Goal: Transaction & Acquisition: Purchase product/service

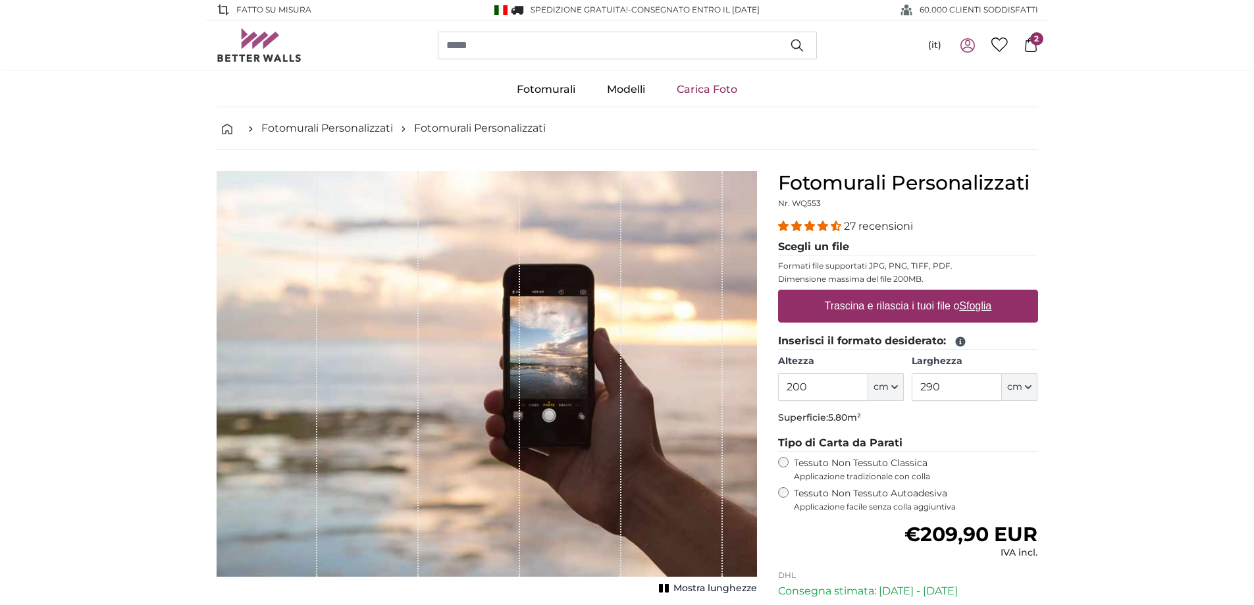
click at [1034, 51] on icon at bounding box center [1031, 45] width 14 height 14
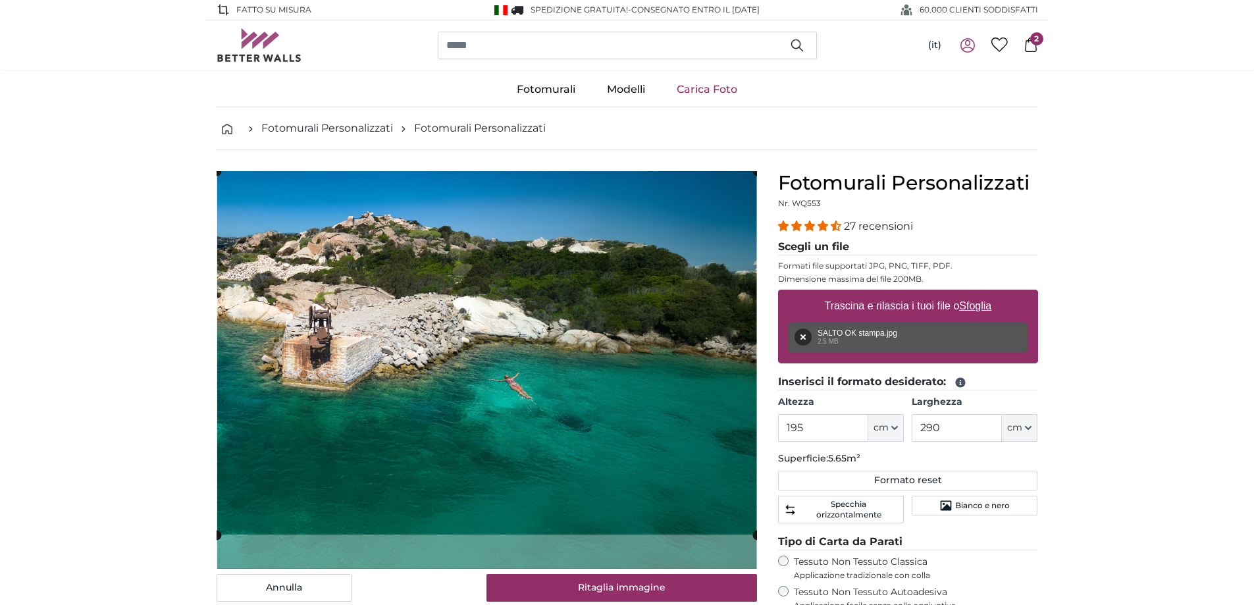
drag, startPoint x: 837, startPoint y: 429, endPoint x: 702, endPoint y: 425, distance: 135.7
click at [702, 425] on product-detail "[PERSON_NAME] immagine Mostra lunghezze Fotomurali Personalizzati Nr. WQ553 27 …" at bounding box center [627, 493] width 843 height 687
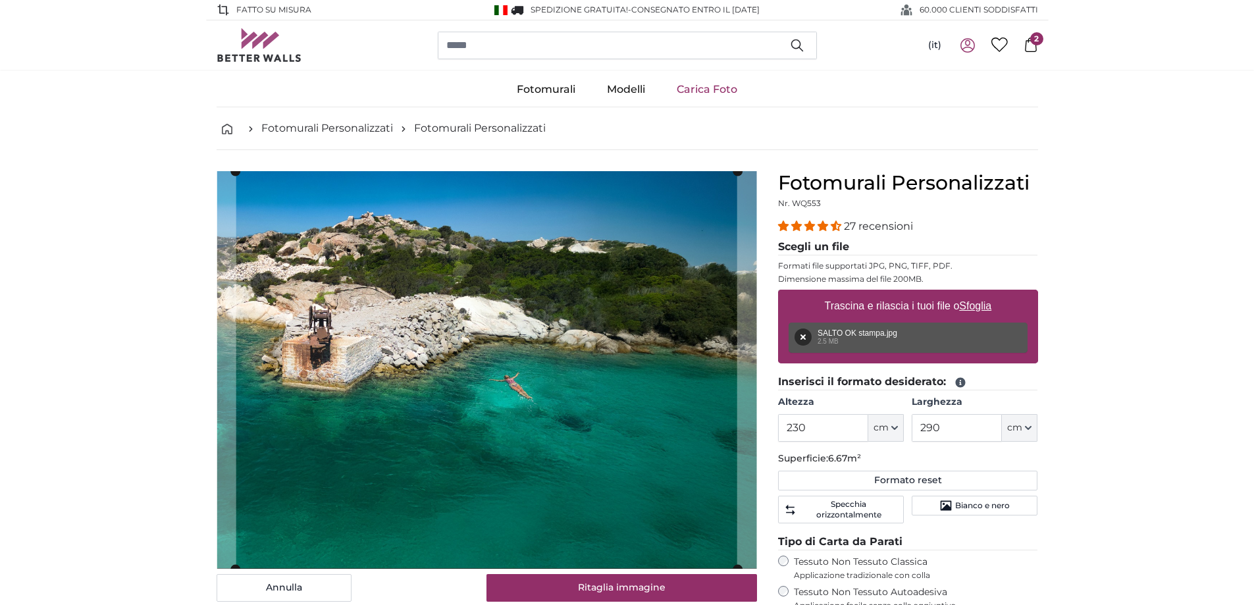
type input "230"
drag, startPoint x: 882, startPoint y: 429, endPoint x: 868, endPoint y: 431, distance: 13.9
click at [868, 431] on div "Altezza 230 ft cm Centimeter (cm) Inches (inch) Feet (ft. in.) Larghezza 290 ft…" at bounding box center [908, 419] width 260 height 46
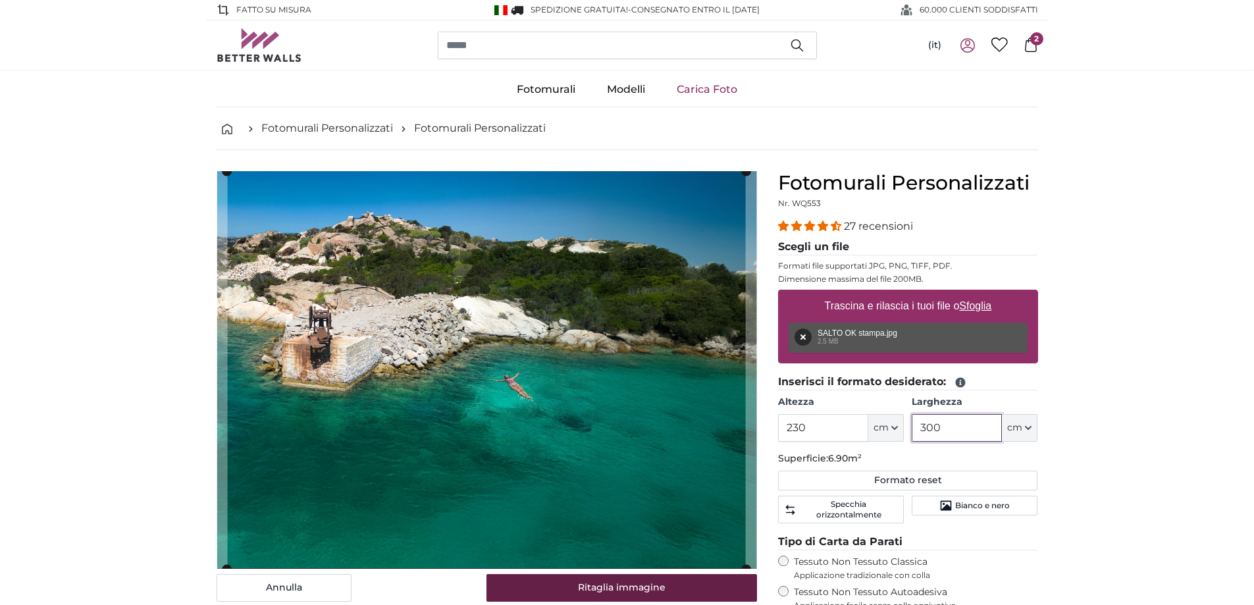
type input "300"
click at [662, 588] on button "Ritaglia immagine" at bounding box center [622, 588] width 271 height 28
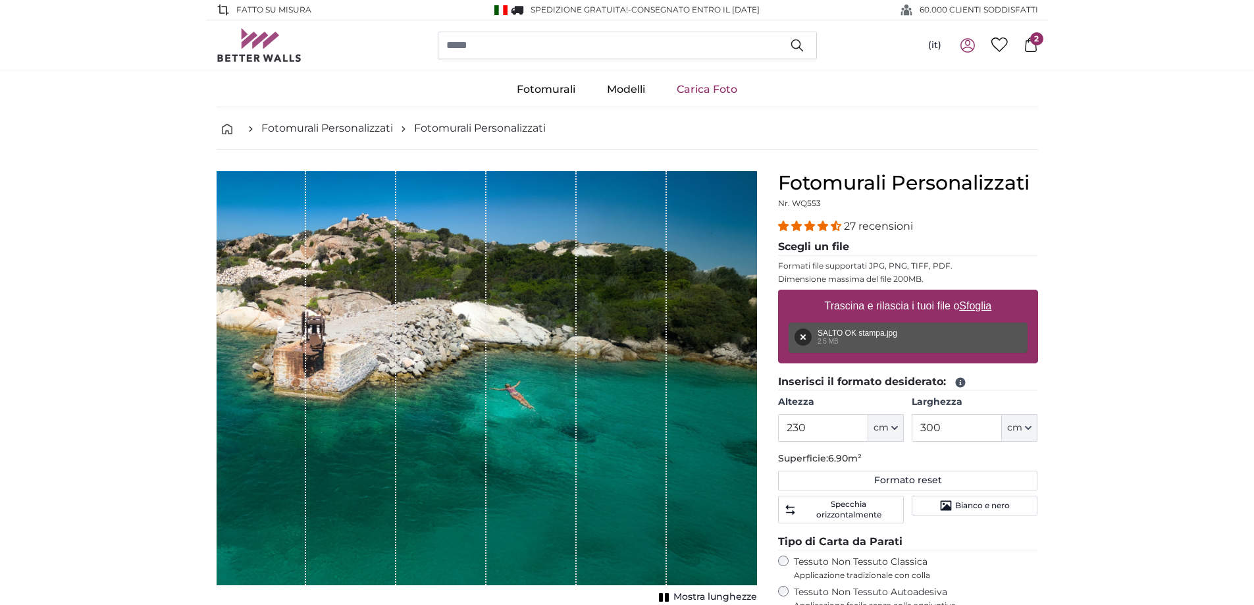
click at [1029, 41] on icon at bounding box center [1031, 45] width 12 height 14
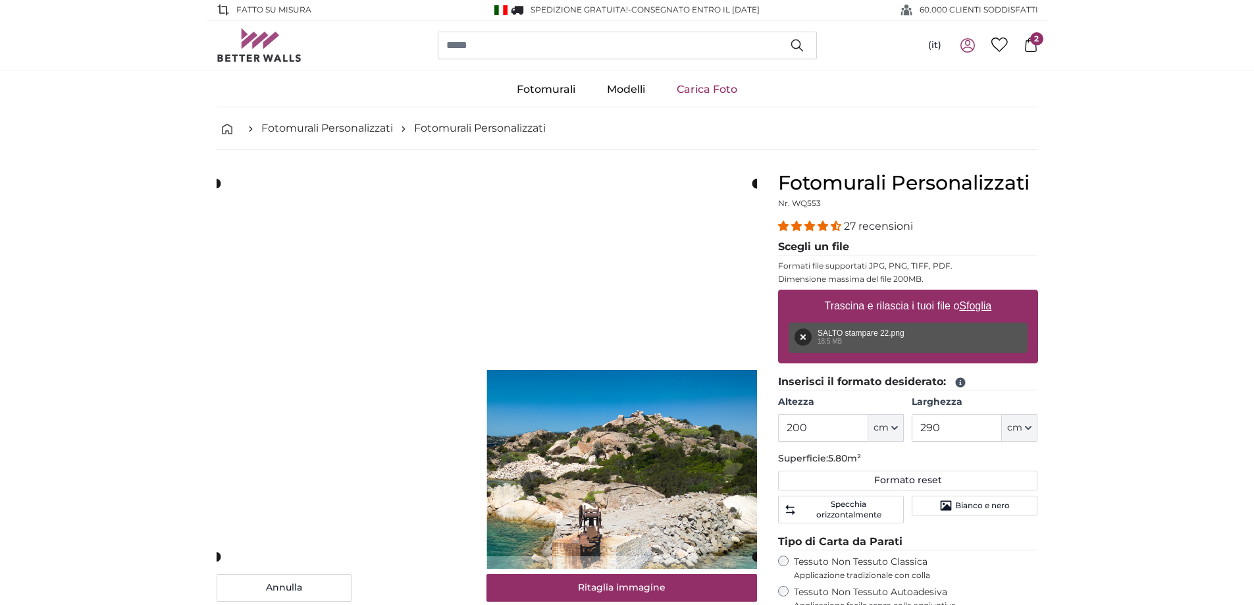
drag, startPoint x: 824, startPoint y: 429, endPoint x: 702, endPoint y: 430, distance: 121.8
click at [702, 430] on product-detail "[PERSON_NAME] immagine Mostra lunghezze Fotomurali Personalizzati Nr. WQ553 27 …" at bounding box center [627, 493] width 843 height 687
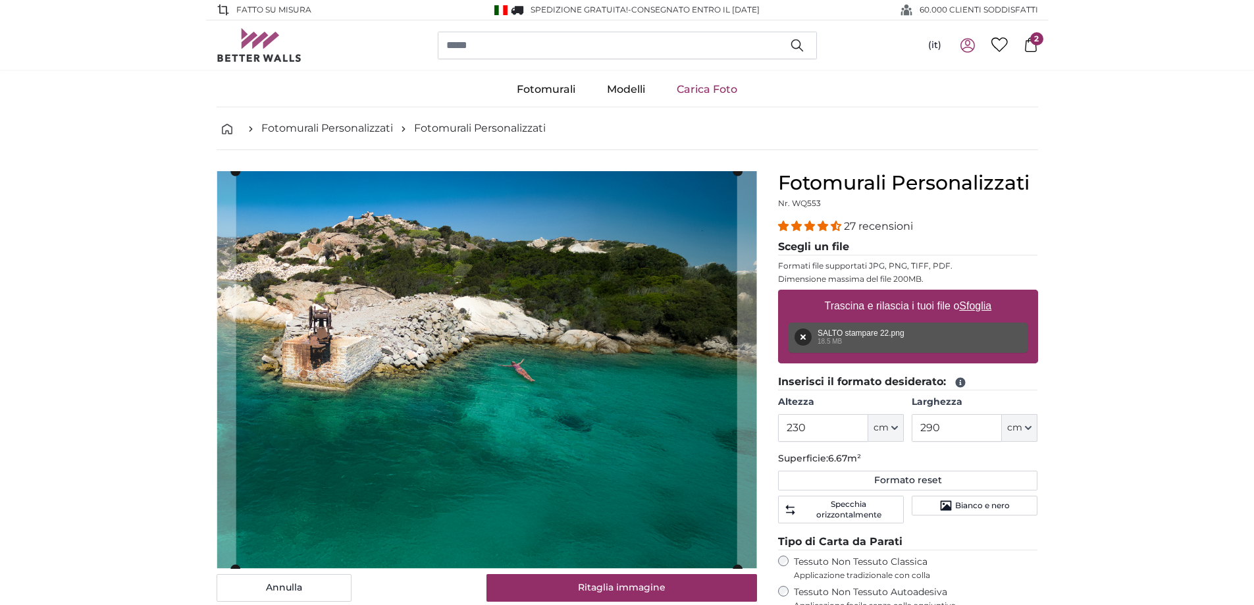
type input "230"
drag, startPoint x: 963, startPoint y: 432, endPoint x: 832, endPoint y: 400, distance: 134.9
click at [841, 417] on div "Altezza 230 ft cm Centimeter (cm) Inches (inch) Feet (ft. in.) Larghezza 290 ft…" at bounding box center [908, 419] width 260 height 46
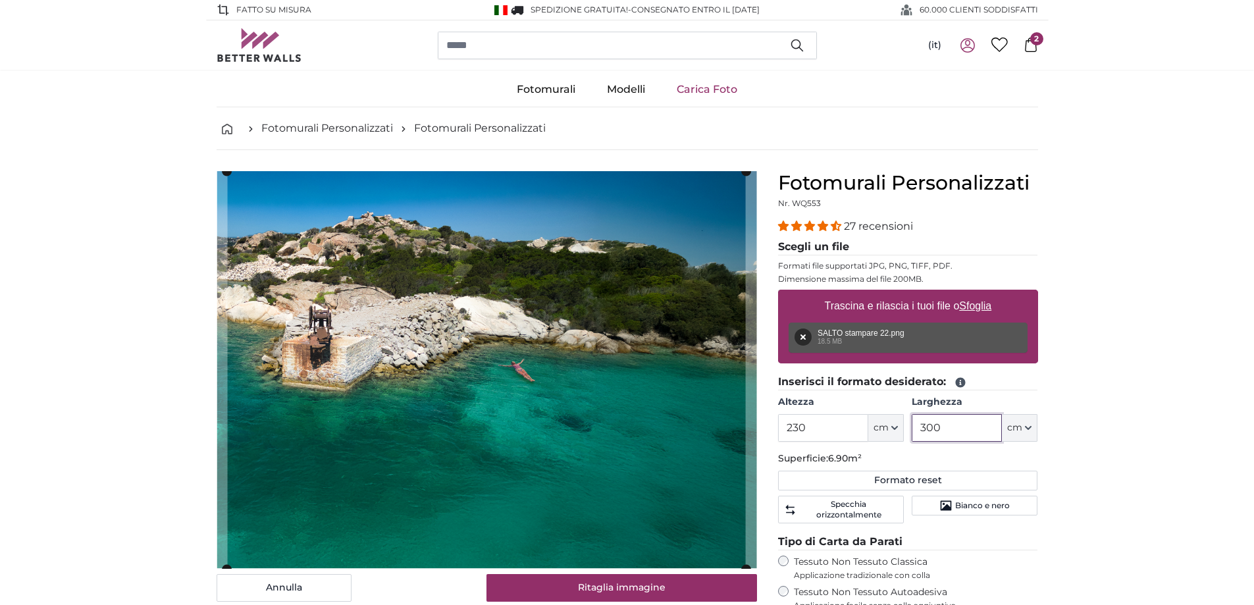
scroll to position [132, 0]
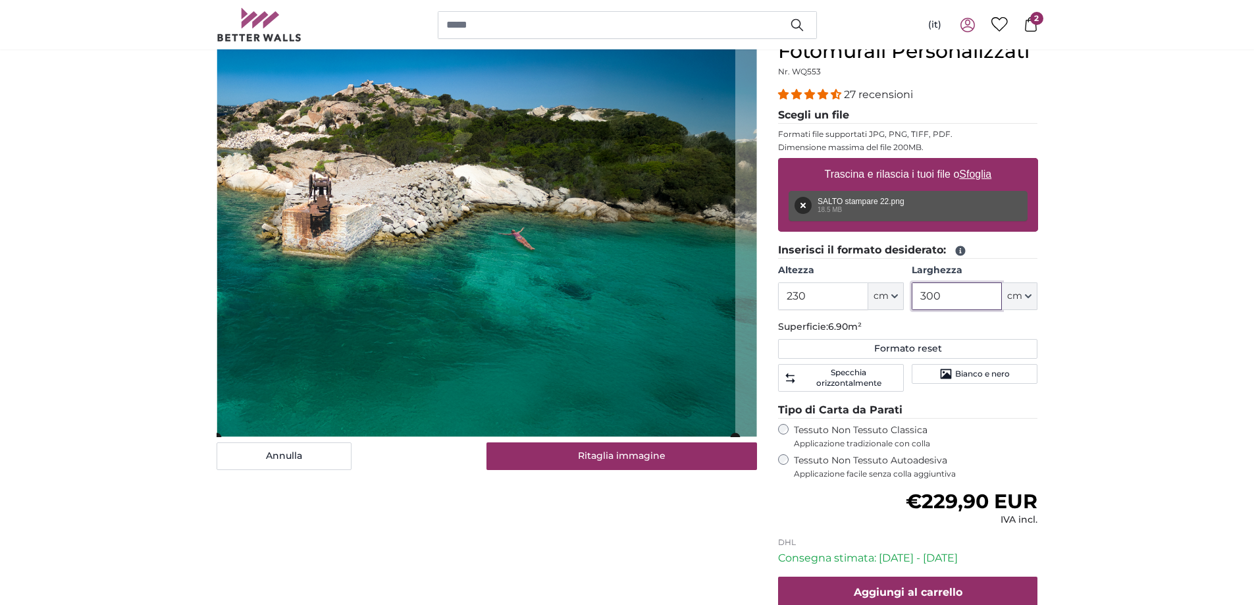
click at [519, 342] on cropper-handle at bounding box center [476, 239] width 519 height 398
type input "300"
click at [805, 207] on button "Rimuovi" at bounding box center [803, 205] width 17 height 17
type input "200"
type input "272"
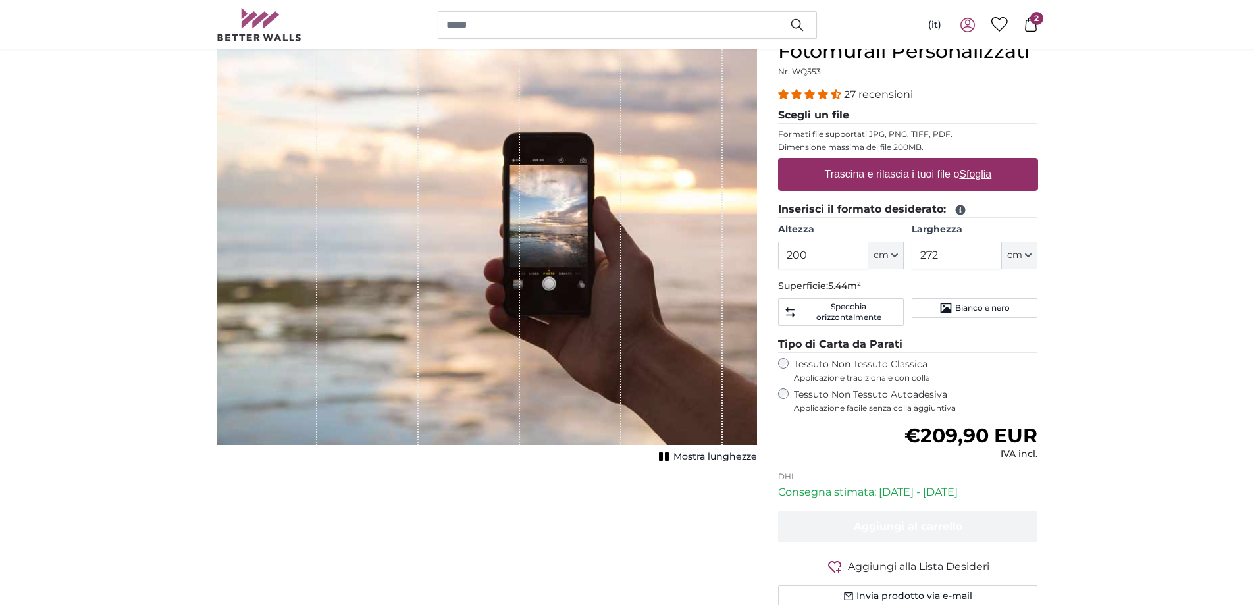
click at [1028, 28] on icon at bounding box center [1031, 24] width 14 height 14
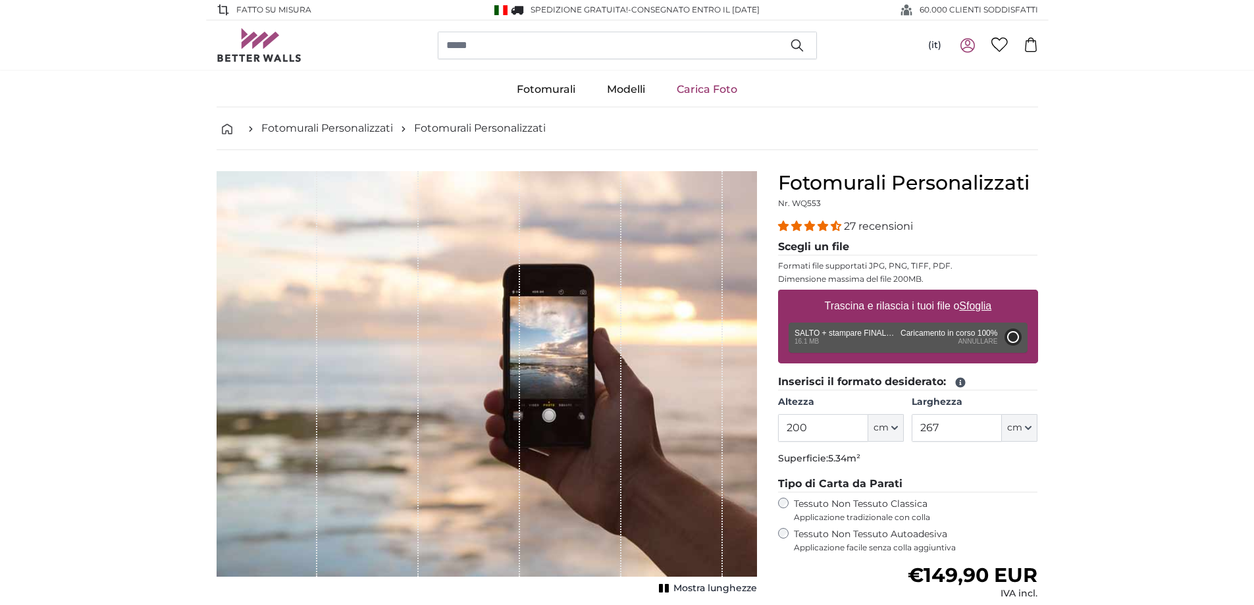
type input "244"
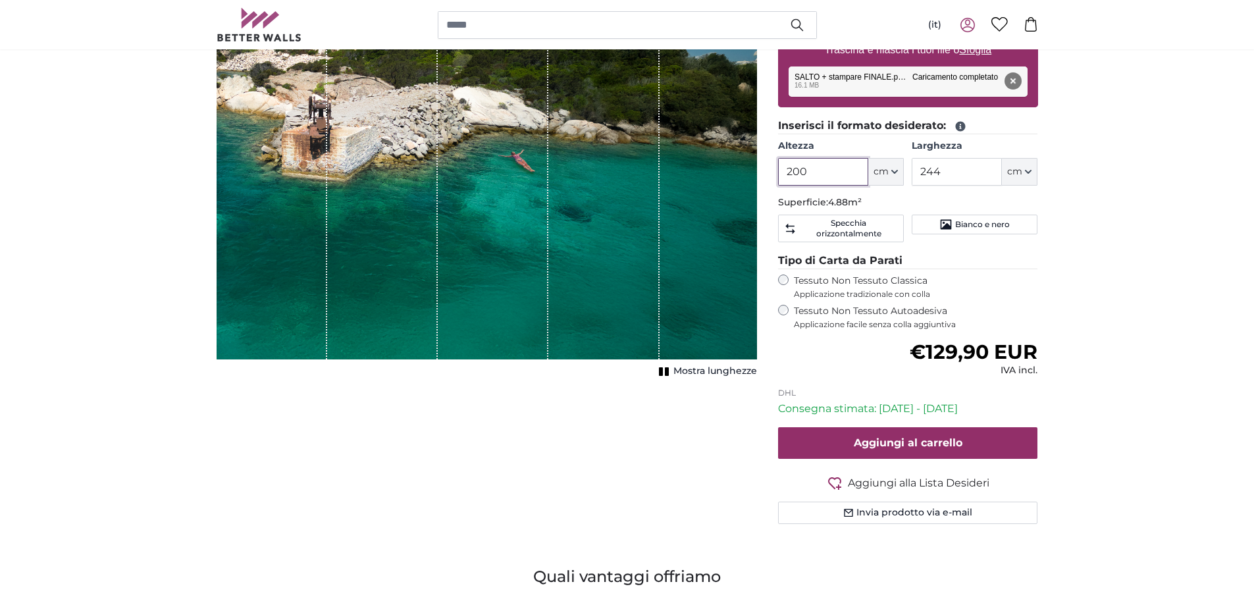
scroll to position [263, 0]
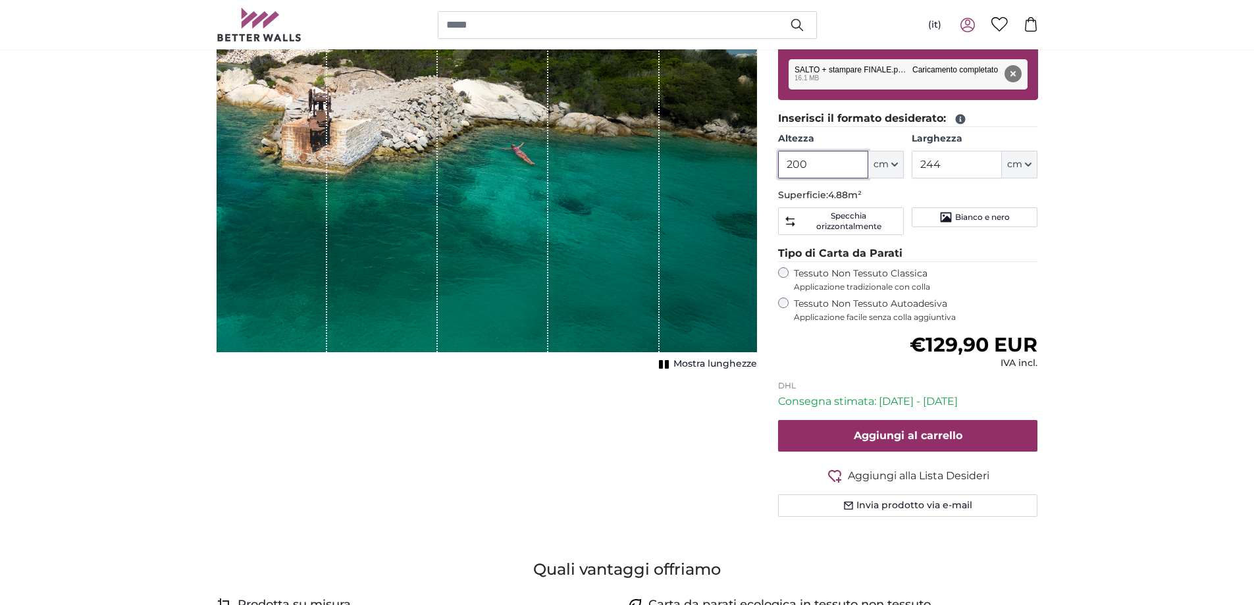
drag, startPoint x: 832, startPoint y: 164, endPoint x: 695, endPoint y: 165, distance: 136.9
click at [695, 165] on product-detail "[PERSON_NAME] immagine Mostra lunghezze Fotomurali Personalizzati Nr. WQ553 27 …" at bounding box center [627, 218] width 843 height 662
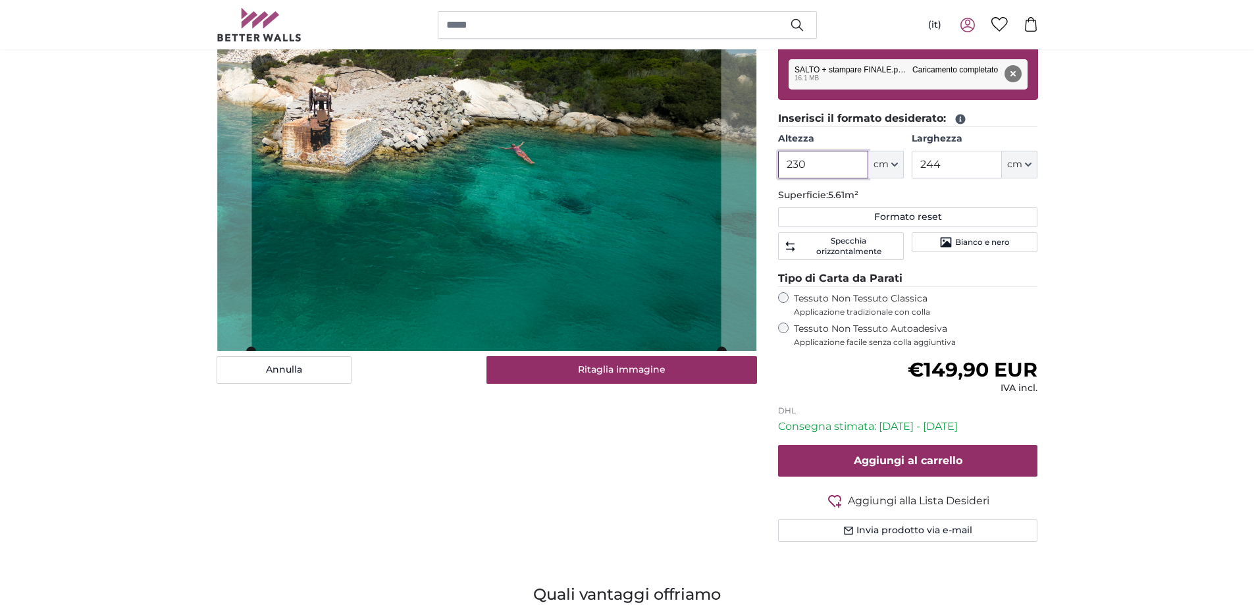
type input "230"
drag, startPoint x: 961, startPoint y: 167, endPoint x: 845, endPoint y: 122, distance: 123.4
click at [848, 165] on div "Altezza 230 ft cm Centimeter (cm) Inches (inch) Feet (ft. in.) [GEOGRAPHIC_DATA…" at bounding box center [908, 155] width 260 height 46
type input "300"
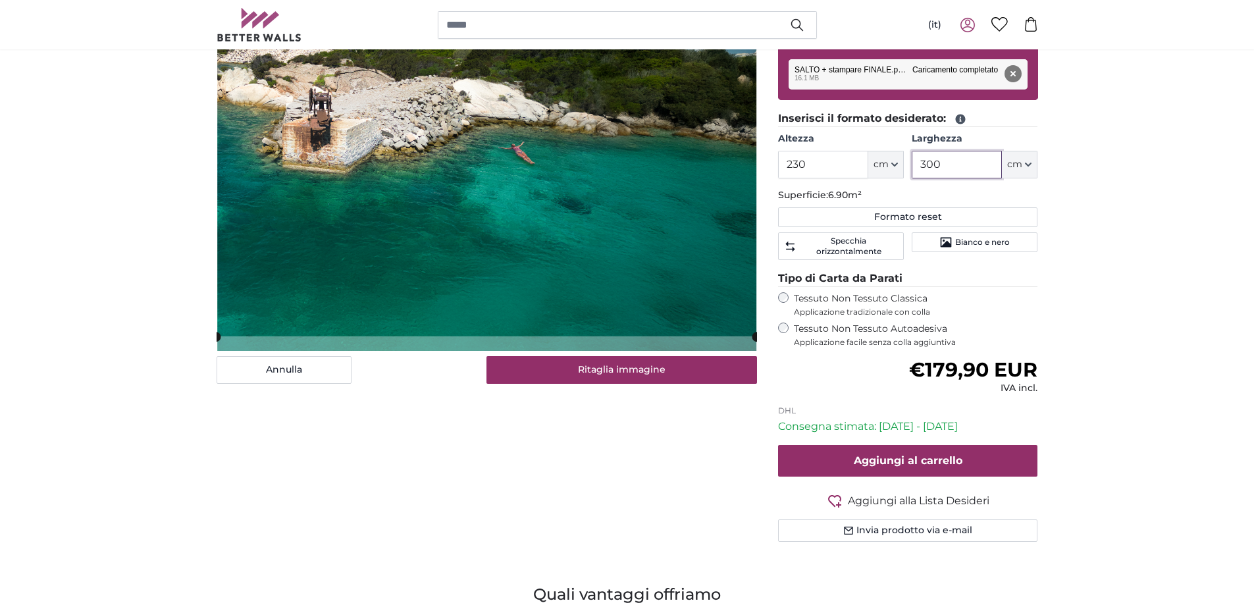
type input "300"
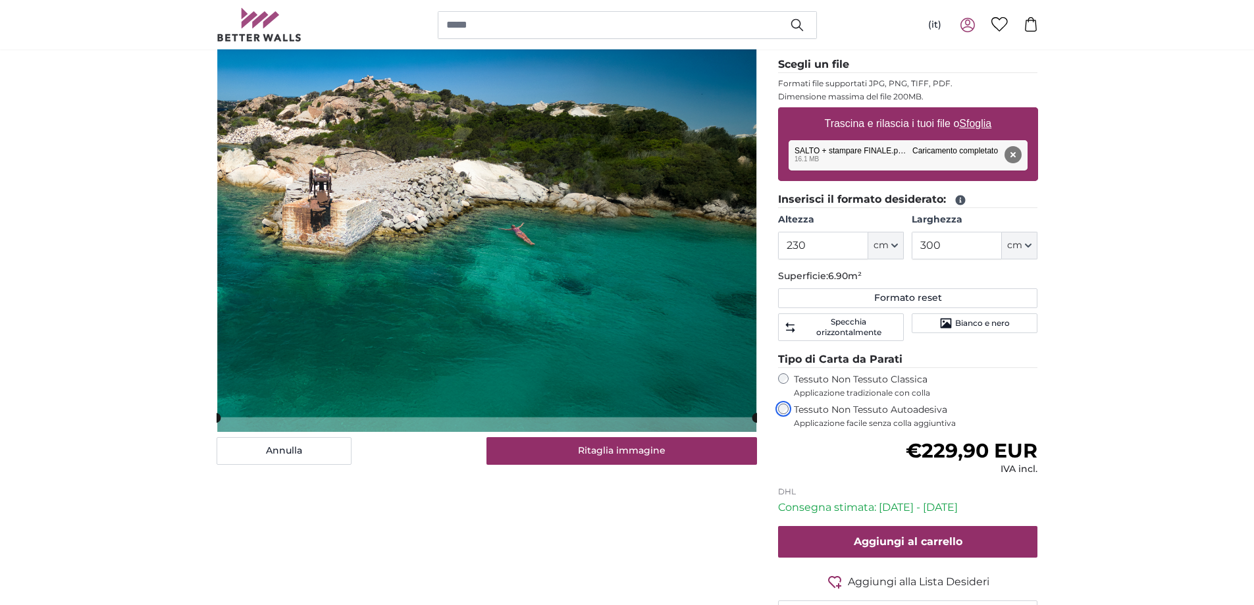
scroll to position [66, 0]
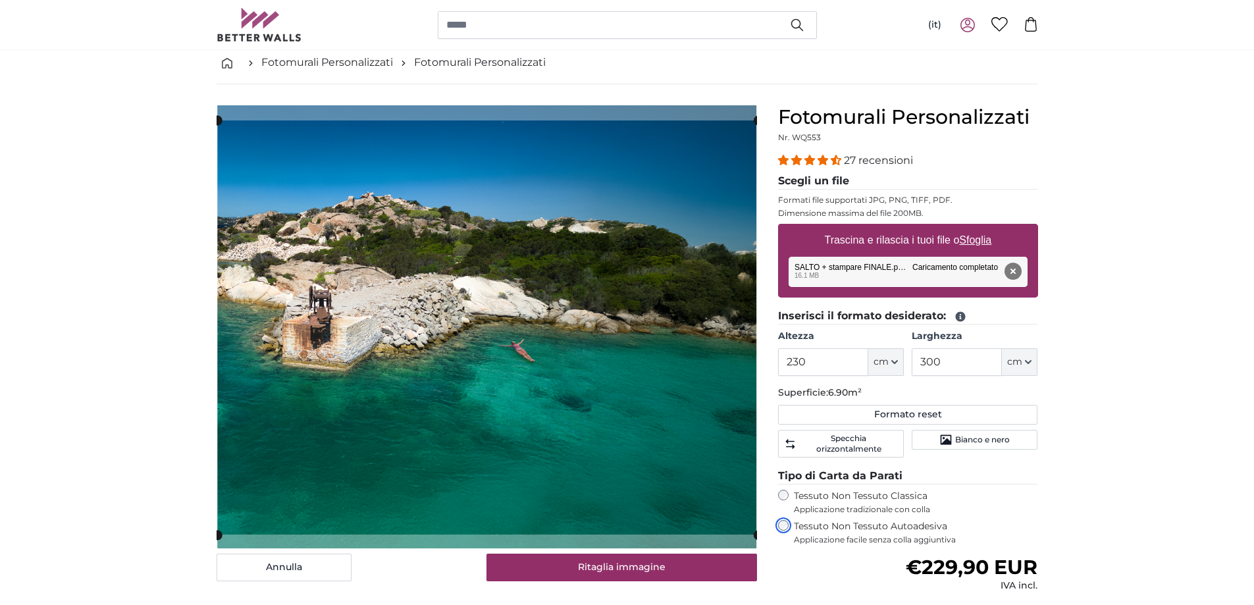
click at [650, 386] on cropper-handle at bounding box center [487, 327] width 541 height 414
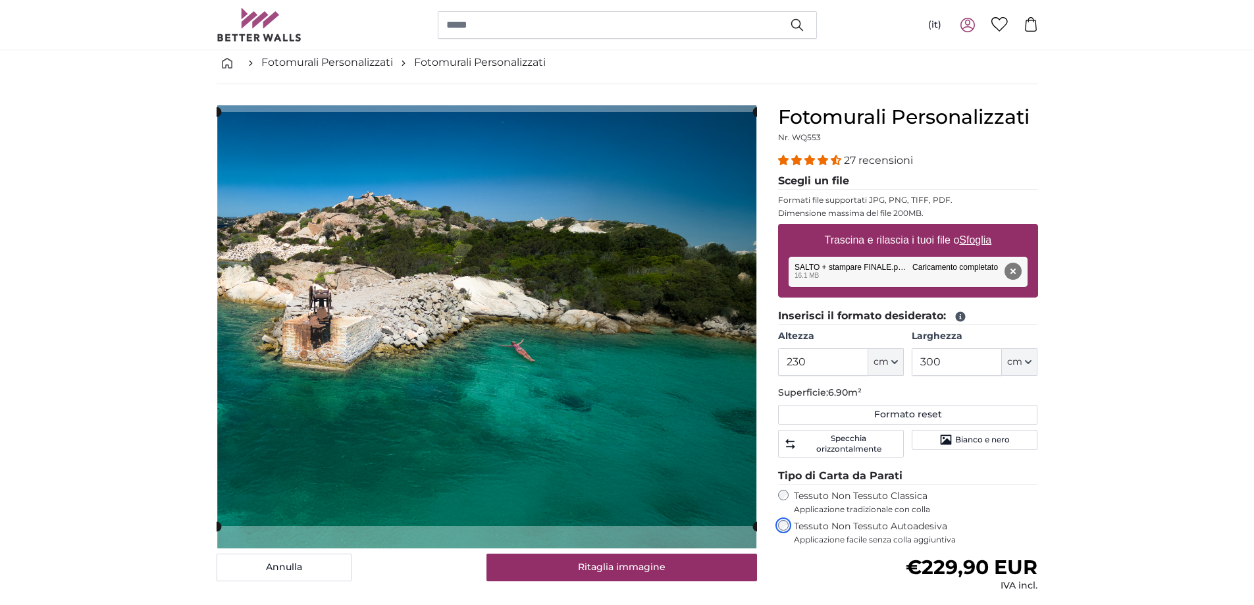
click at [647, 379] on cropper-handle at bounding box center [487, 319] width 541 height 414
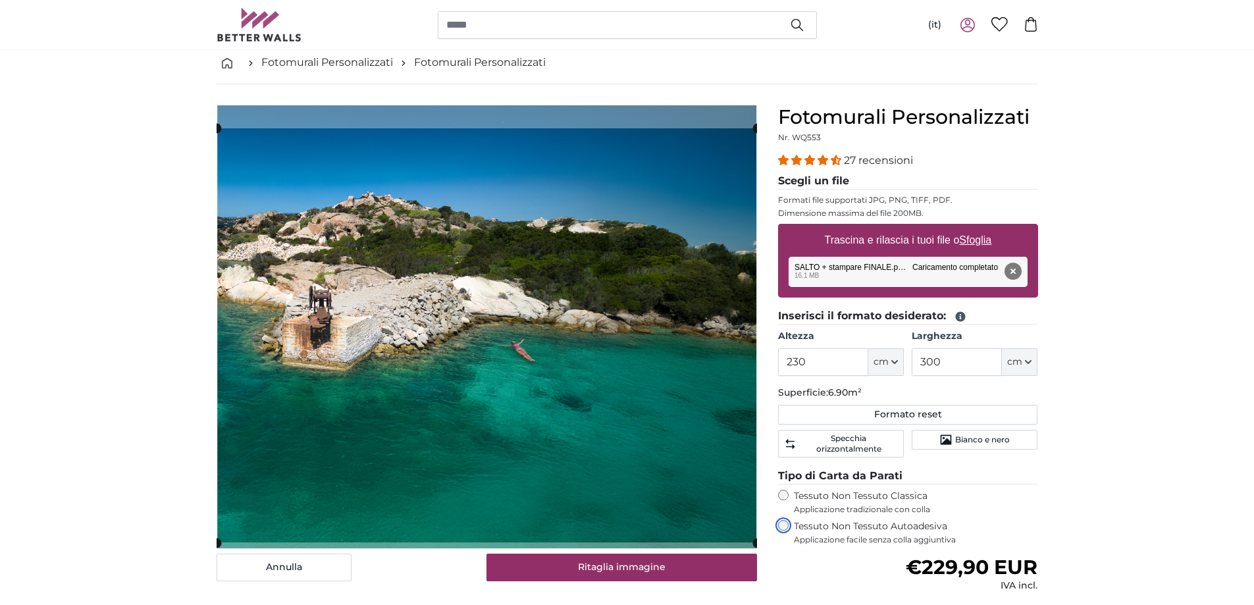
click at [303, 332] on cropper-handle at bounding box center [487, 335] width 541 height 414
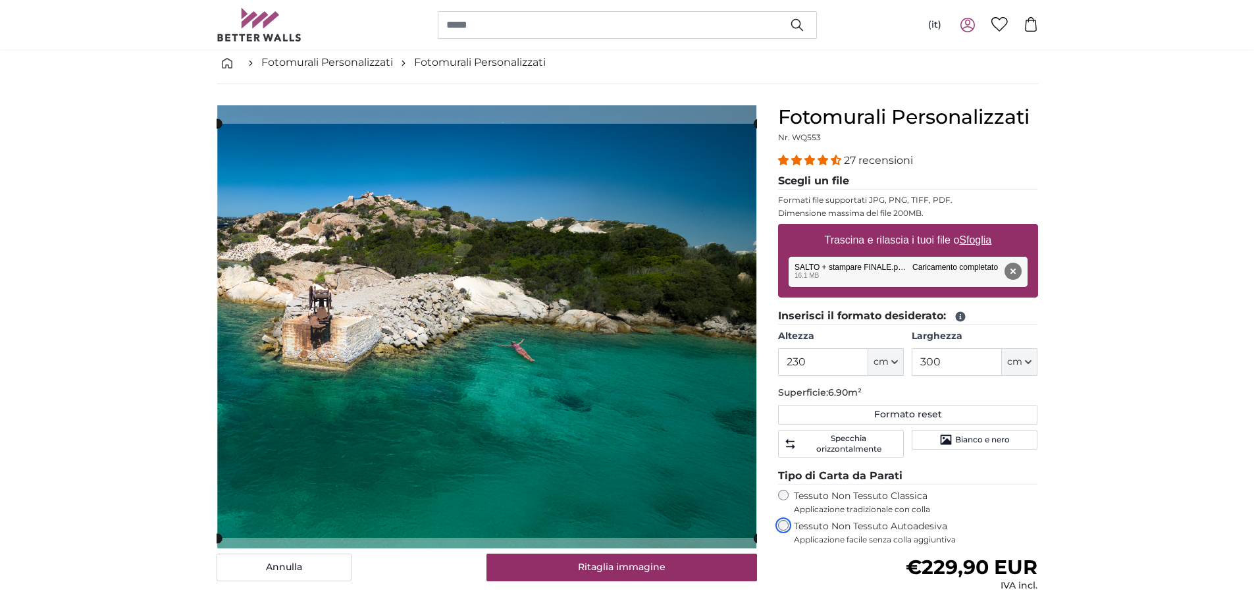
click at [305, 327] on cropper-handle at bounding box center [487, 331] width 541 height 414
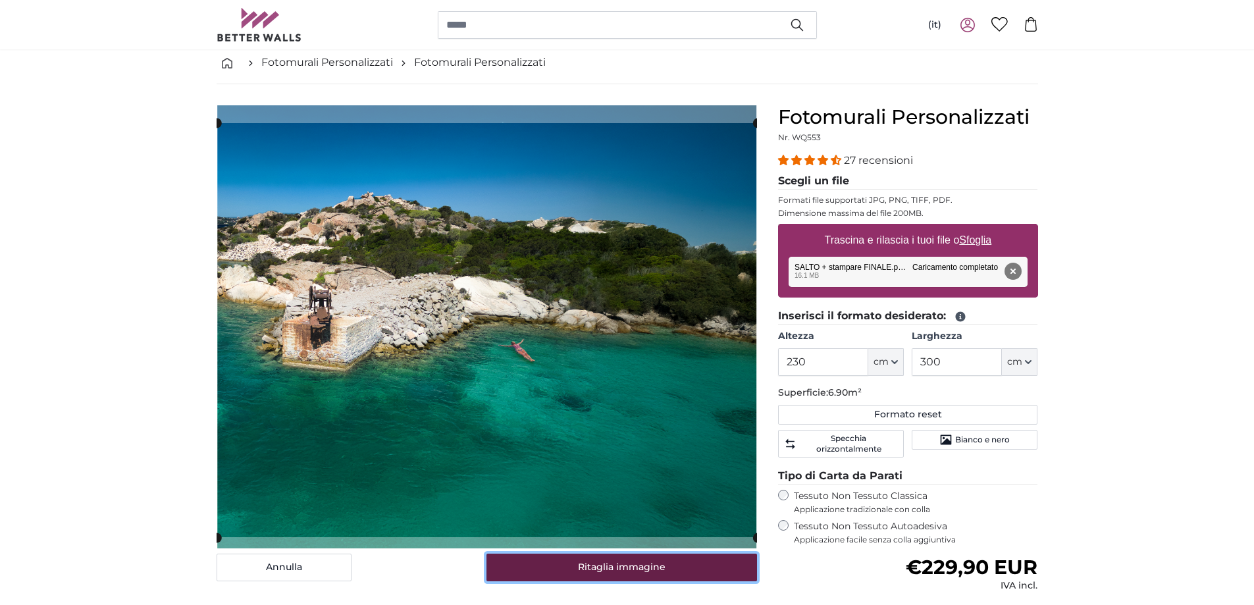
click at [583, 570] on button "Ritaglia immagine" at bounding box center [622, 568] width 271 height 28
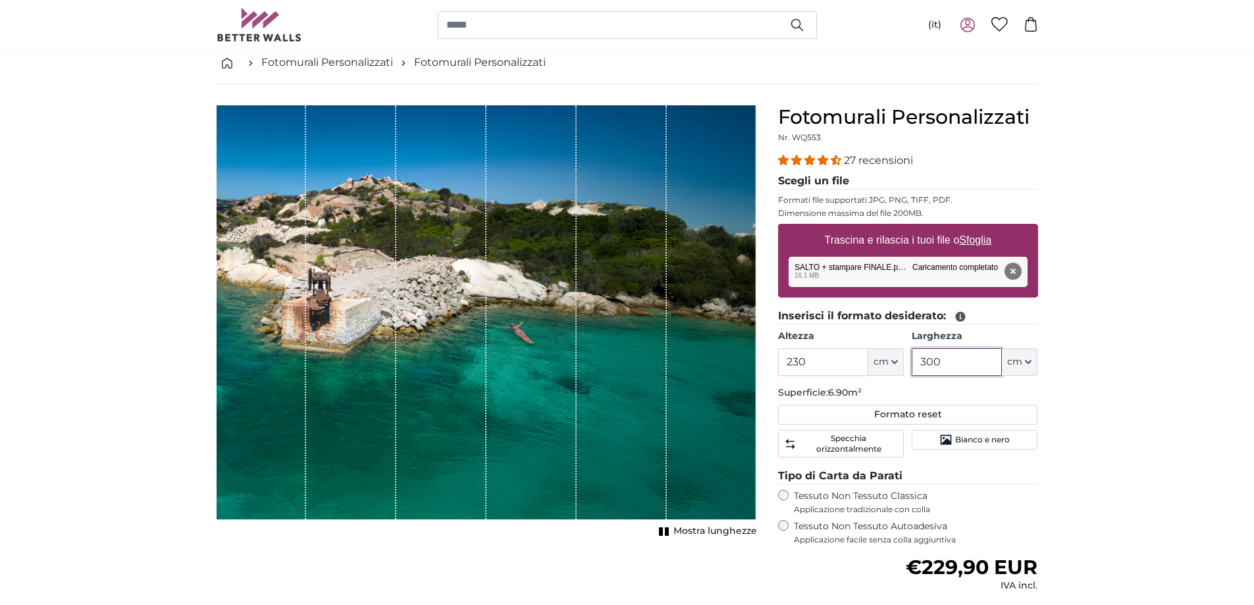
click at [981, 370] on input "300" at bounding box center [957, 362] width 90 height 28
click at [695, 531] on span "Mostra lunghezze" at bounding box center [716, 531] width 84 height 13
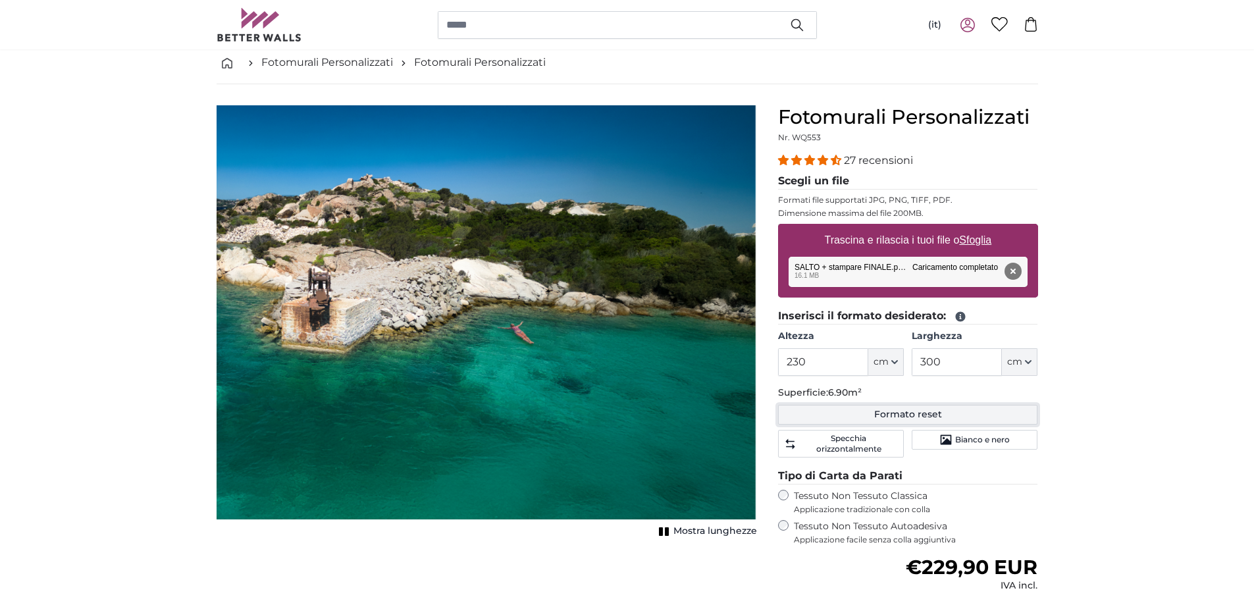
click at [840, 414] on button "Formato reset" at bounding box center [908, 415] width 260 height 20
type input "200"
type input "244"
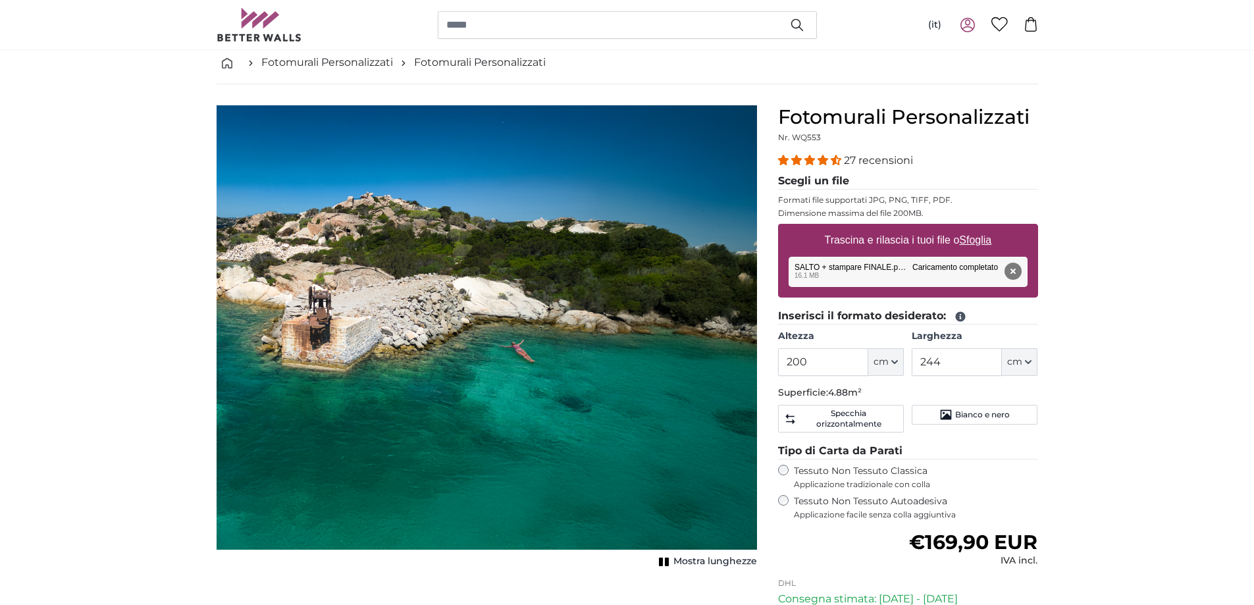
click at [669, 557] on icon "1 of 1" at bounding box center [664, 562] width 13 height 10
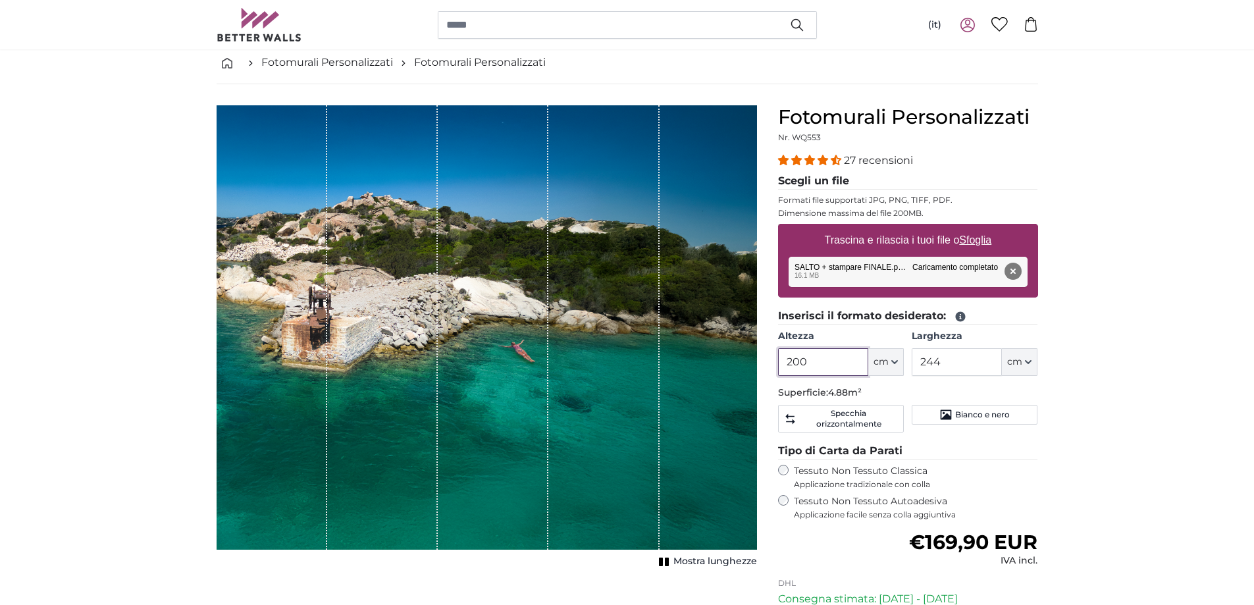
drag, startPoint x: 828, startPoint y: 367, endPoint x: 702, endPoint y: 351, distance: 127.4
click at [702, 351] on product-detail "[PERSON_NAME] immagine Mostra lunghezze Fotomurali Personalizzati Nr. WQ553 27 …" at bounding box center [627, 415] width 843 height 662
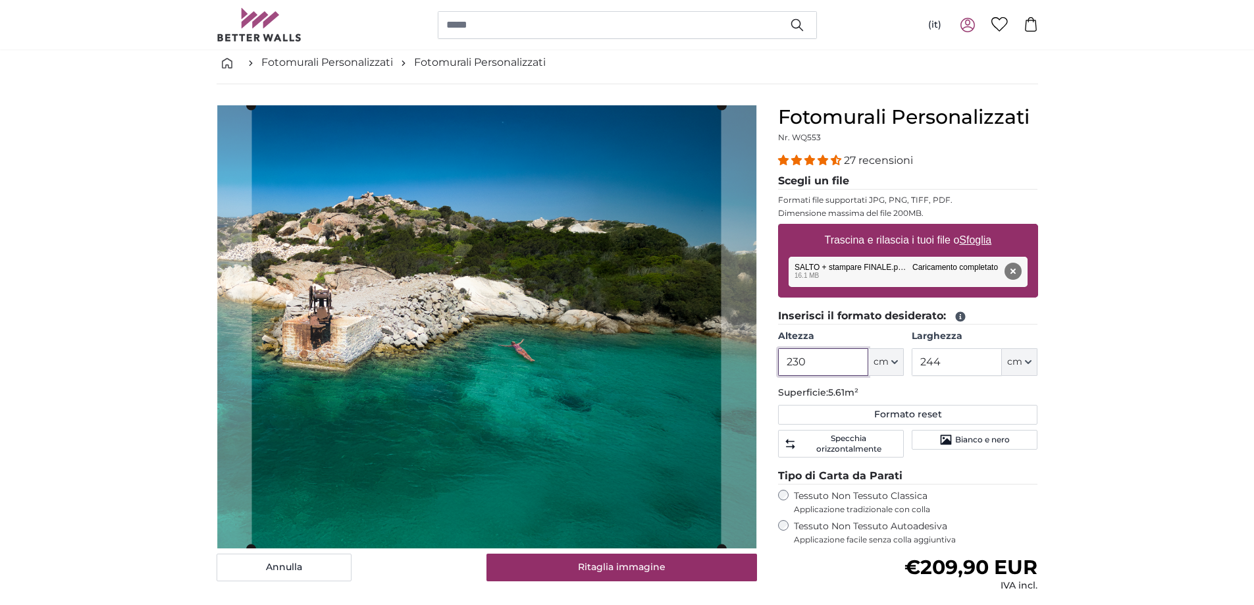
type input "230"
drag, startPoint x: 903, startPoint y: 363, endPoint x: 889, endPoint y: 363, distance: 13.8
click at [889, 363] on div "Altezza 230 ft cm Centimeter (cm) Inches (inch) Feet (ft. in.) [GEOGRAPHIC_DATA…" at bounding box center [908, 353] width 260 height 46
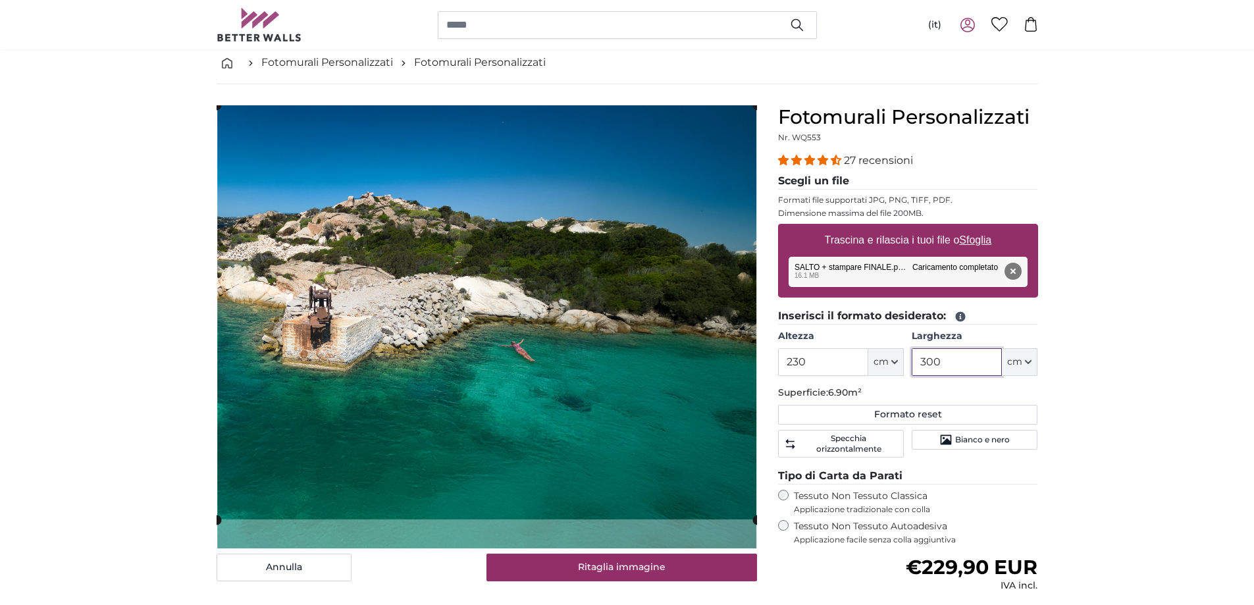
click at [655, 402] on cropper-handle at bounding box center [487, 312] width 541 height 414
type input "300"
click at [843, 360] on input "230" at bounding box center [823, 362] width 90 height 28
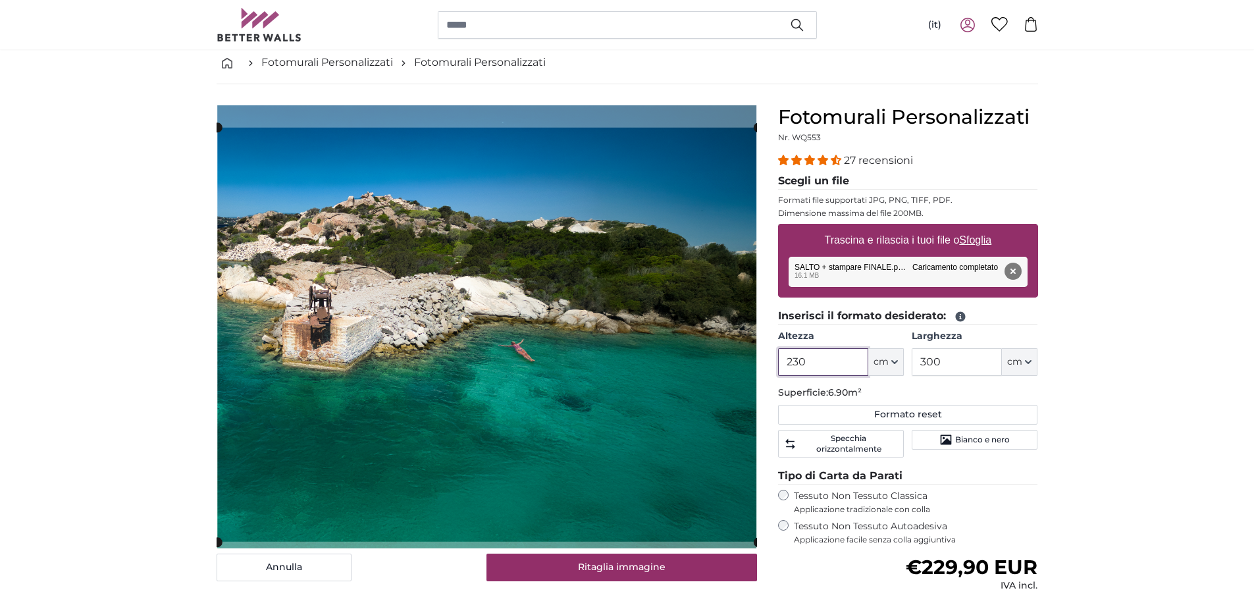
click at [625, 451] on cropper-handle at bounding box center [487, 335] width 541 height 414
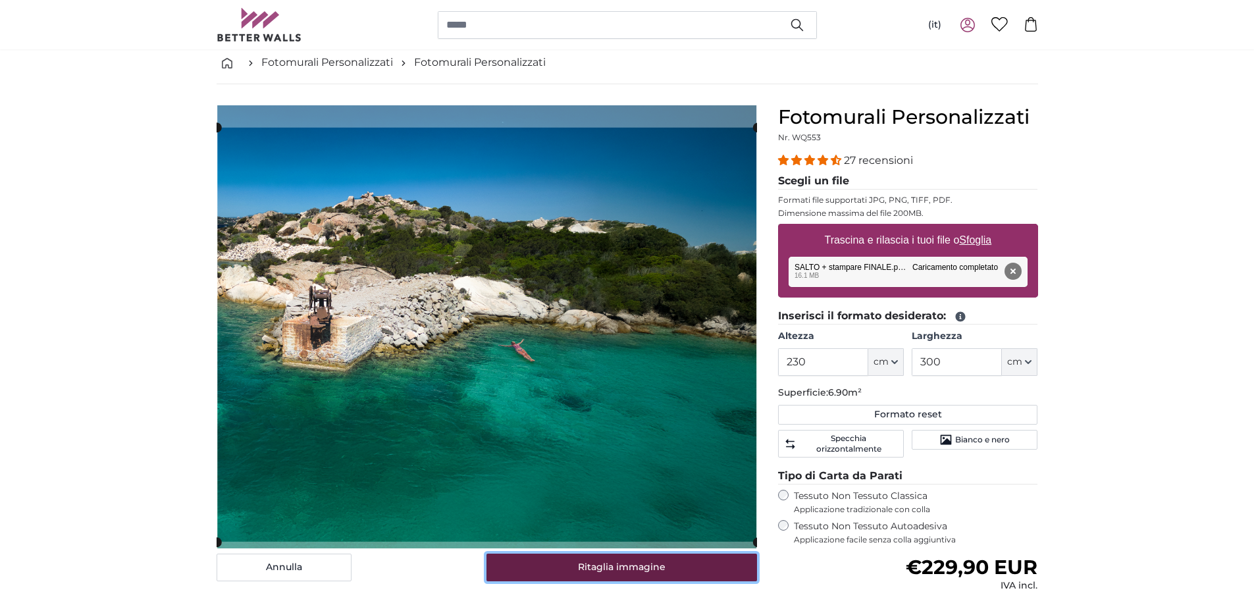
click at [614, 566] on button "Ritaglia immagine" at bounding box center [622, 568] width 271 height 28
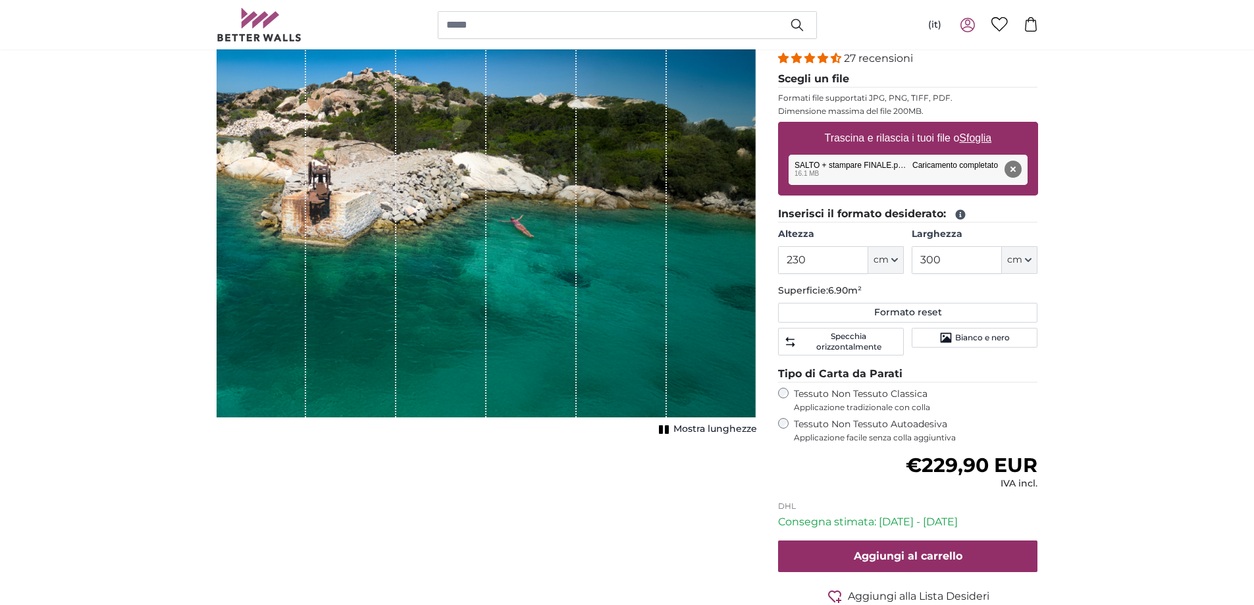
scroll to position [263, 0]
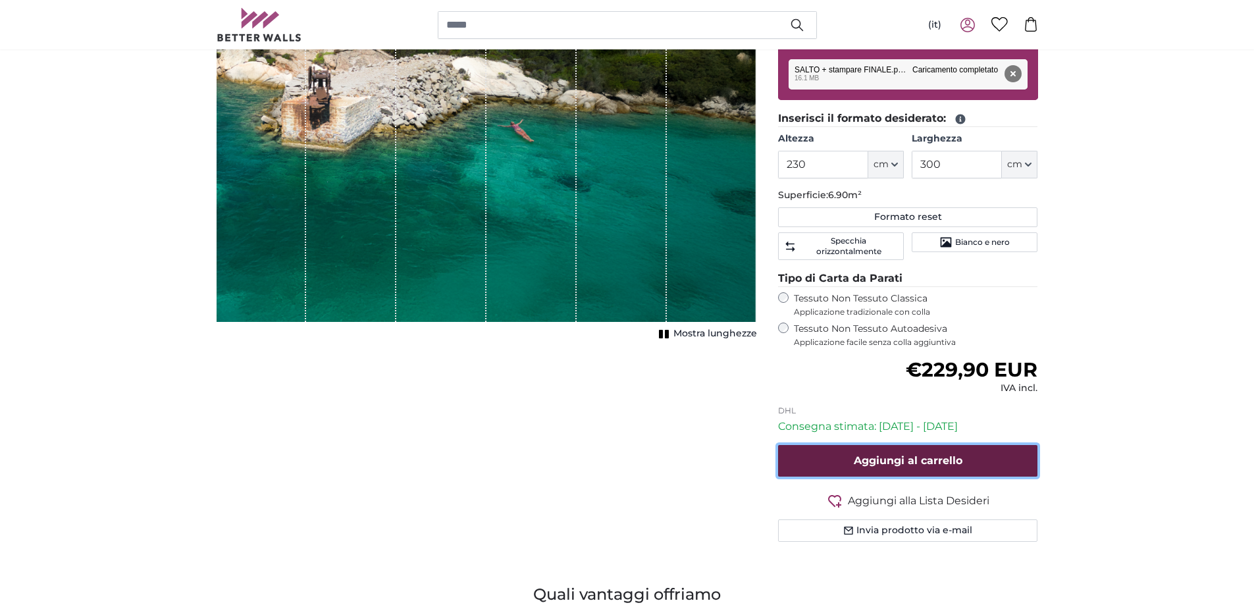
click at [951, 463] on span "Aggiungi al carrello" at bounding box center [908, 460] width 109 height 13
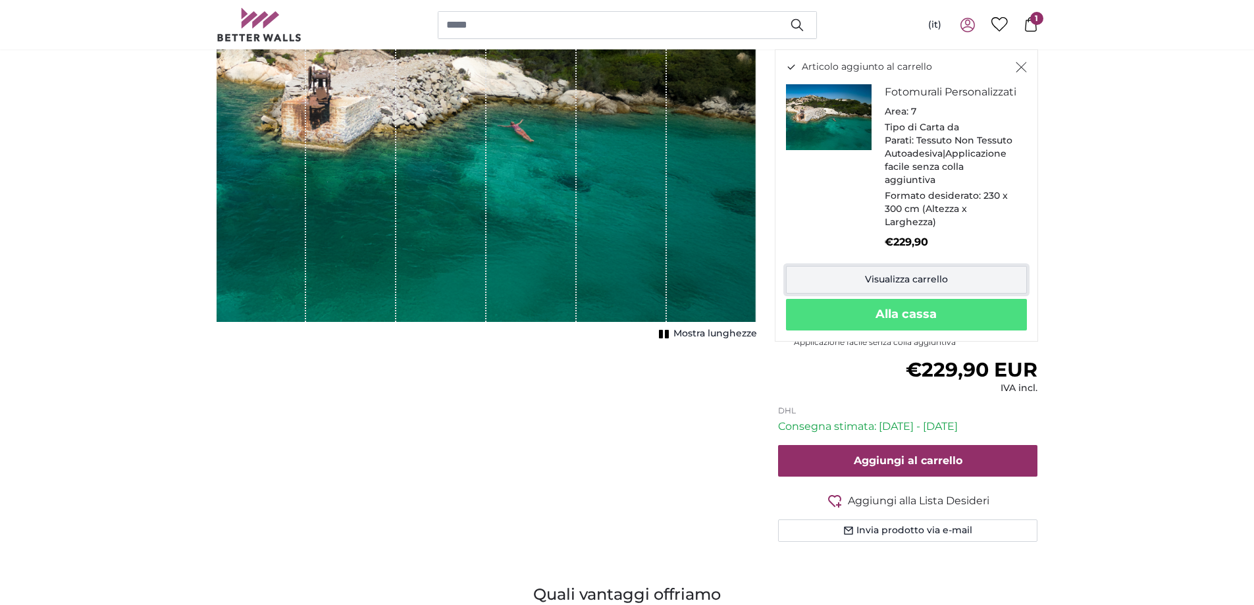
click at [928, 285] on link "Visualizza carrello" at bounding box center [906, 280] width 241 height 28
